Goal: Transaction & Acquisition: Purchase product/service

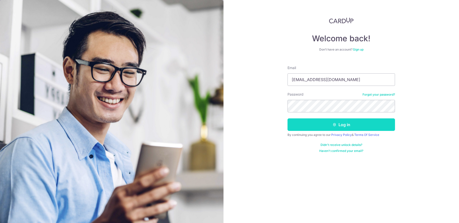
click at [332, 121] on button "Log in" at bounding box center [342, 124] width 108 height 13
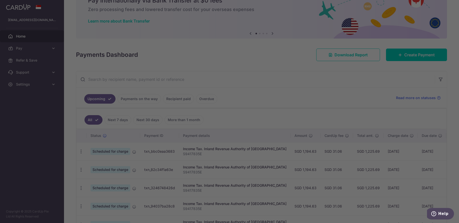
scroll to position [51, 0]
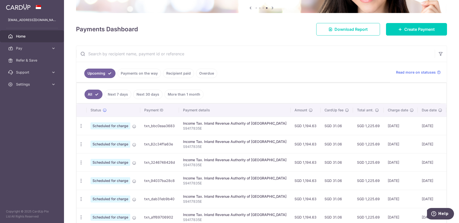
click at [176, 74] on link "Recipient paid" at bounding box center [178, 74] width 31 height 10
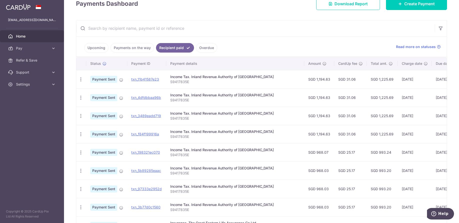
scroll to position [143, 0]
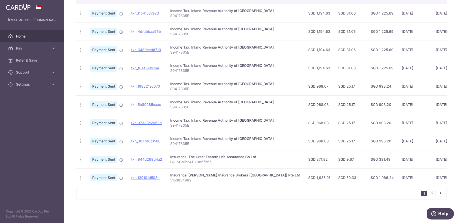
click at [432, 193] on link "2" at bounding box center [432, 193] width 6 height 6
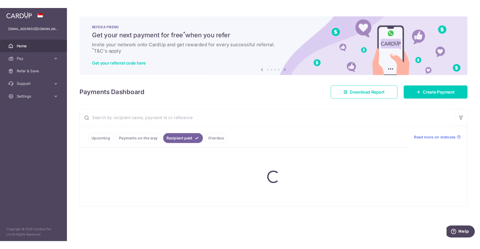
scroll to position [0, 0]
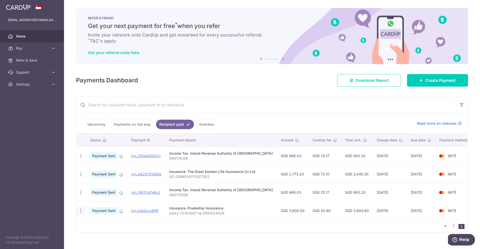
click at [79, 212] on icon "button" at bounding box center [80, 210] width 5 height 5
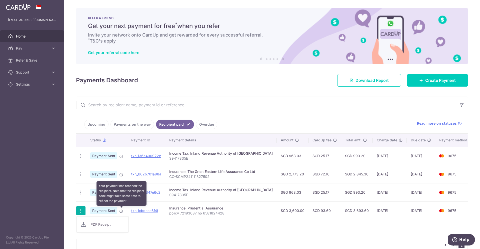
click at [120, 212] on icon at bounding box center [121, 211] width 4 height 4
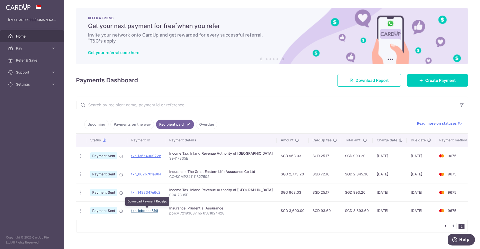
click at [146, 211] on link "txn_1cbdccc6f4f" at bounding box center [144, 210] width 27 height 4
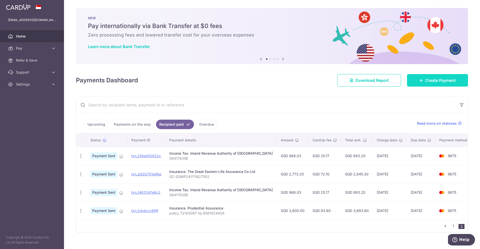
click at [444, 80] on span "Create Payment" at bounding box center [440, 80] width 31 height 6
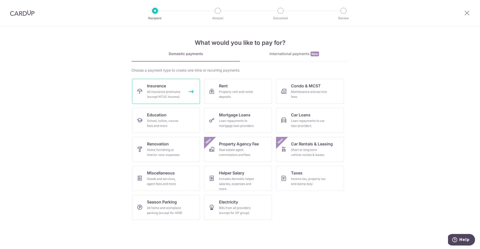
click at [174, 89] on link "Insurance All insurance premiums (except NTUC Income)" at bounding box center [166, 91] width 68 height 25
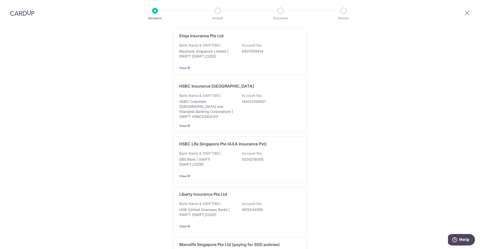
scroll to position [475, 0]
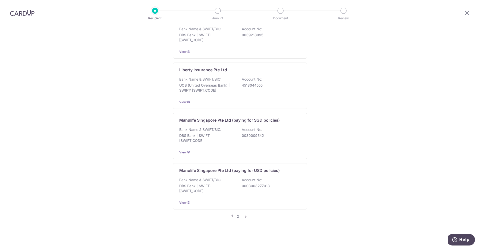
click at [247, 216] on icon "pager" at bounding box center [246, 216] width 4 height 4
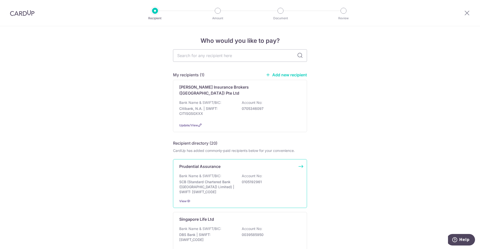
click at [220, 165] on p "Prudential Assurance" at bounding box center [199, 166] width 41 height 6
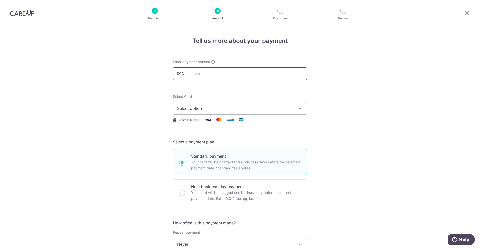
click at [218, 72] on input "text" at bounding box center [240, 73] width 134 height 13
type input "3,600.00"
click at [221, 103] on button "Select option" at bounding box center [240, 108] width 134 height 13
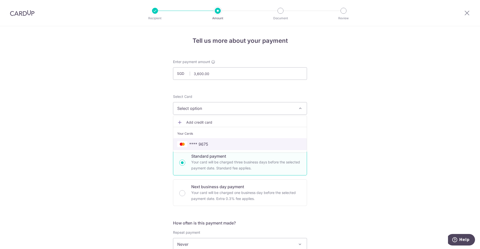
click at [232, 142] on span "**** 9675" at bounding box center [240, 144] width 126 height 6
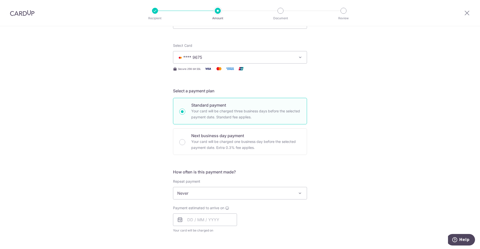
scroll to position [77, 0]
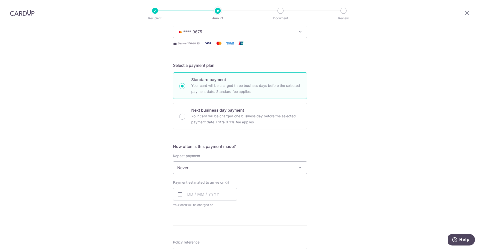
click at [217, 169] on span "Never" at bounding box center [240, 168] width 134 height 12
click at [211, 191] on input "text" at bounding box center [205, 194] width 64 height 13
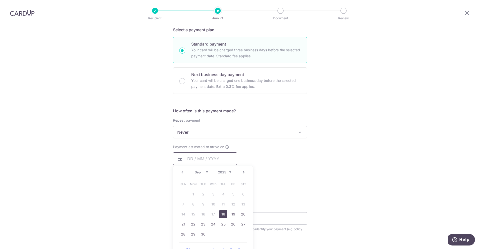
scroll to position [128, 0]
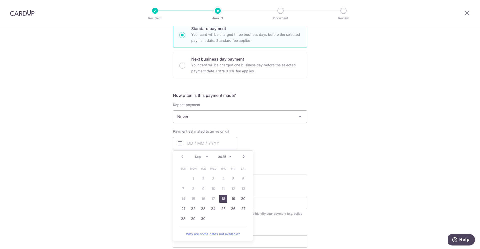
click at [221, 199] on link "18" at bounding box center [223, 199] width 8 height 8
type input "18/09/2025"
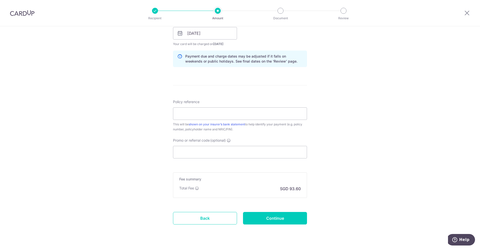
scroll to position [250, 0]
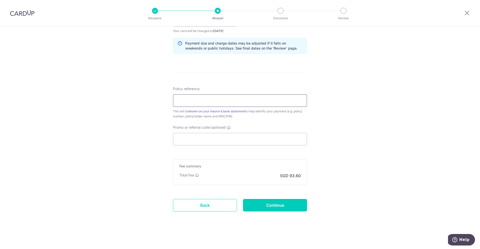
click at [283, 99] on input "Policy reference" at bounding box center [240, 100] width 134 height 13
click at [205, 97] on input "Policy reference" at bounding box center [240, 100] width 134 height 13
paste input "policy 72193087 hp 6581824428"
type input "policy 72193087 hp 6581824428"
click at [231, 146] on form "Enter payment amount SGD 3,600.00 3600.00 Select Card **** 9675 Add credit card…" at bounding box center [240, 17] width 134 height 416
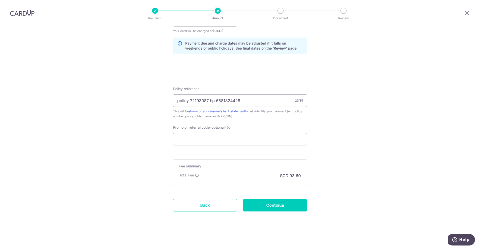
click at [224, 142] on input "Promo or referral code (optional)" at bounding box center [240, 139] width 134 height 13
click at [215, 140] on input "Promo or referral code (optional)" at bounding box center [240, 139] width 134 height 13
click at [287, 207] on input "Continue" at bounding box center [275, 205] width 64 height 13
type input "Create Schedule"
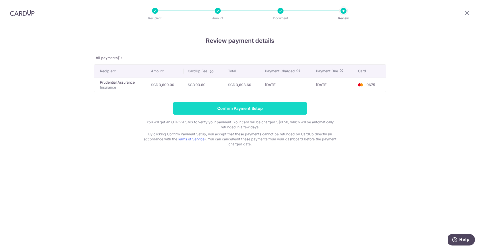
click at [274, 108] on input "Confirm Payment Setup" at bounding box center [240, 108] width 134 height 13
